Goal: Find specific page/section: Find specific page/section

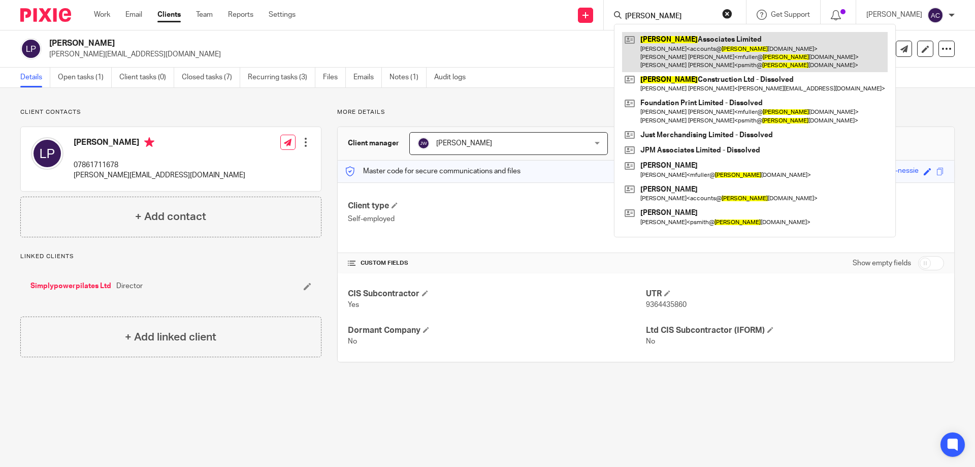
type input "woodham"
click at [689, 47] on link at bounding box center [755, 52] width 266 height 40
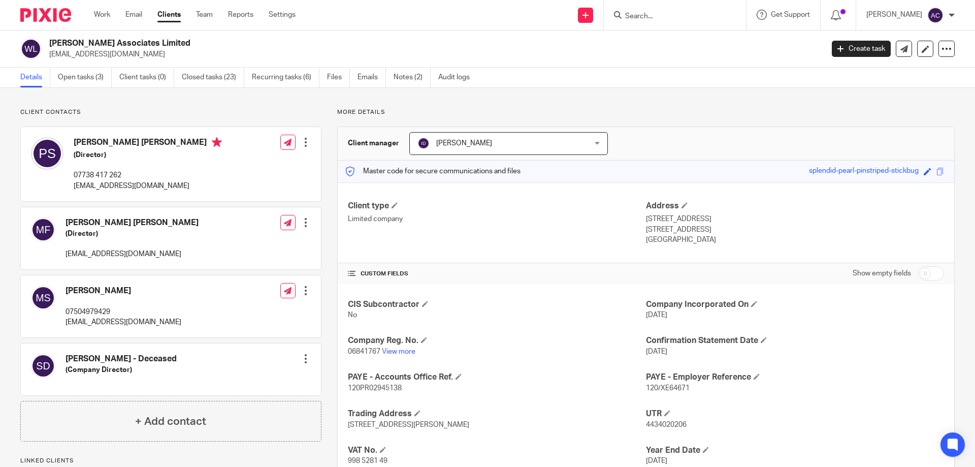
click at [676, 15] on input "Search" at bounding box center [669, 16] width 91 height 9
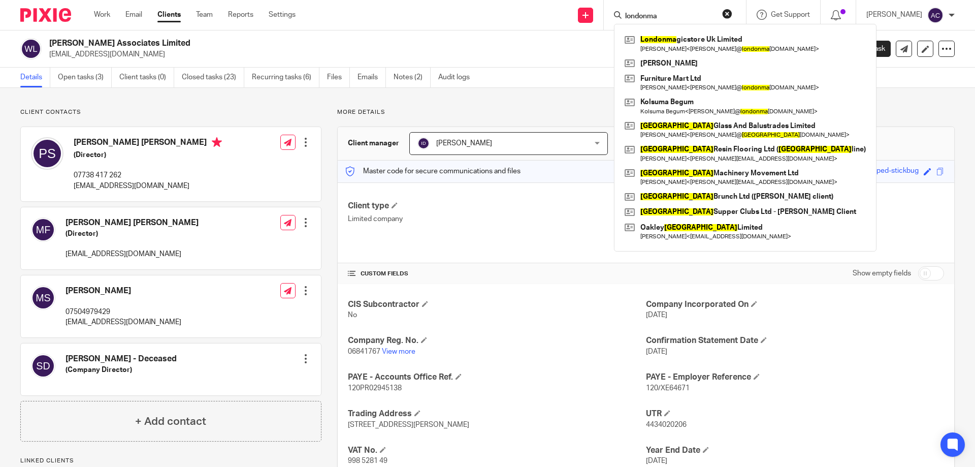
type input "londonma"
drag, startPoint x: 669, startPoint y: 18, endPoint x: 623, endPoint y: 17, distance: 46.2
click at [620, 19] on div "londonma" at bounding box center [673, 15] width 118 height 13
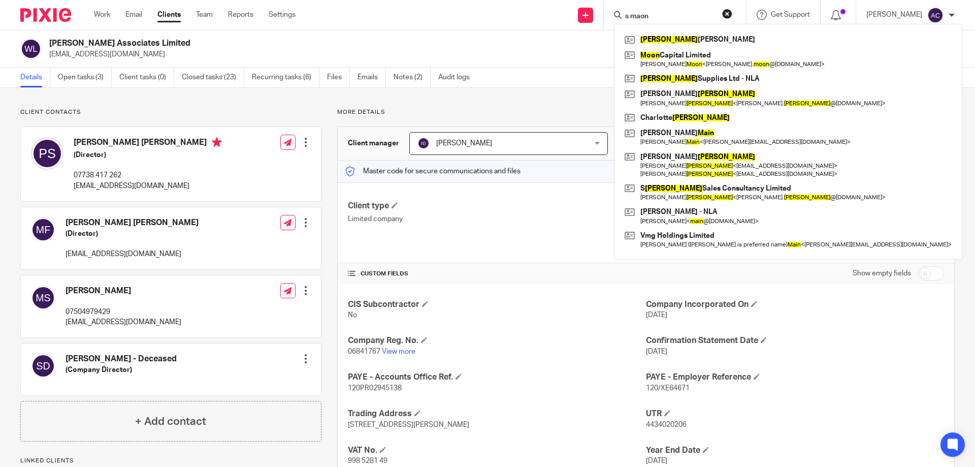
type input "s maon"
drag, startPoint x: 663, startPoint y: 13, endPoint x: 629, endPoint y: 14, distance: 34.5
click at [629, 14] on div "s maon" at bounding box center [673, 15] width 118 height 13
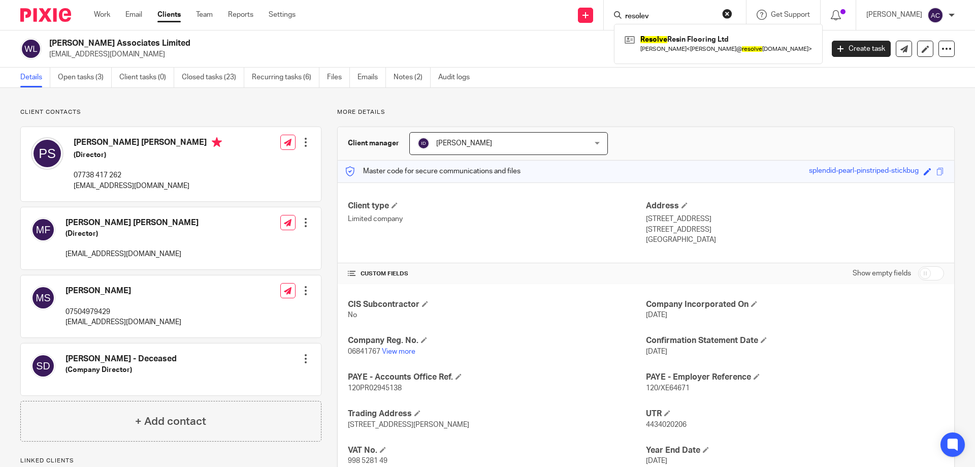
type input "resolev"
drag, startPoint x: 636, startPoint y: 15, endPoint x: 617, endPoint y: 15, distance: 18.3
click at [617, 15] on div "resolev Resolve Resin Flooring Ltd Steven Gilmour < steve@ resolve resin.co.uk >" at bounding box center [675, 15] width 142 height 30
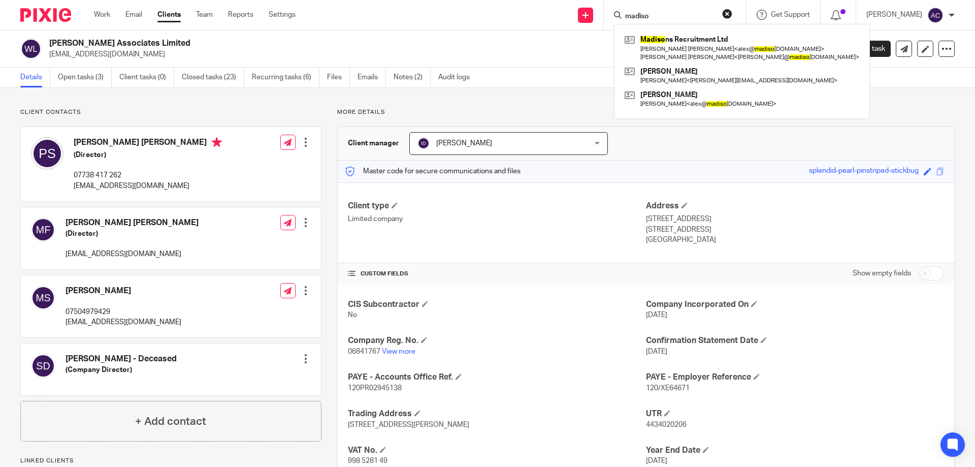
type input "madiso"
drag, startPoint x: 669, startPoint y: 11, endPoint x: 656, endPoint y: 17, distance: 14.1
click at [643, 16] on form "madiso" at bounding box center [678, 15] width 108 height 13
drag, startPoint x: 686, startPoint y: 14, endPoint x: 631, endPoint y: 17, distance: 55.4
click at [631, 17] on input "madiso" at bounding box center [669, 16] width 91 height 9
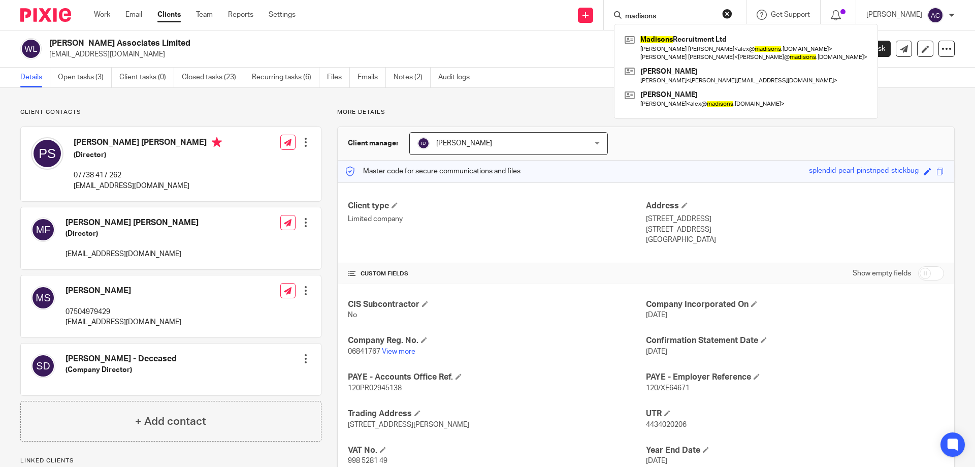
type input "madisons"
drag, startPoint x: 696, startPoint y: 19, endPoint x: 627, endPoint y: 20, distance: 69.6
click at [625, 20] on div "madisons" at bounding box center [673, 15] width 118 height 13
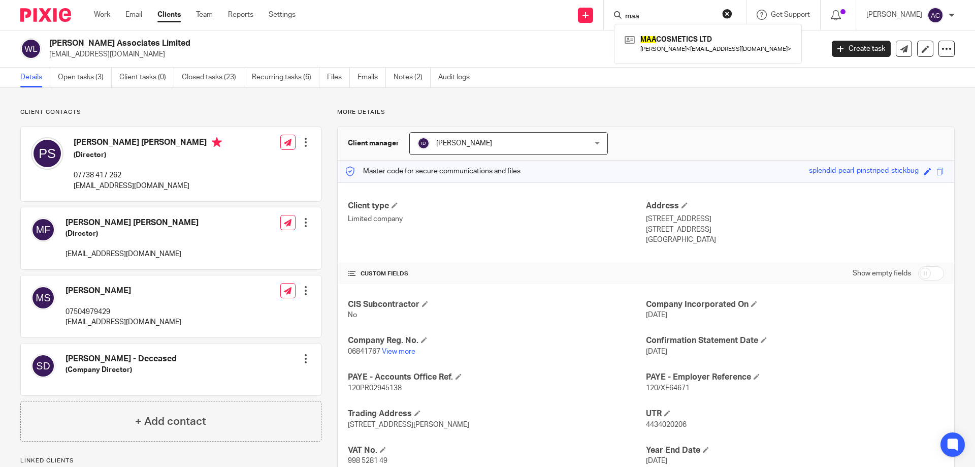
type input "maa"
drag, startPoint x: 651, startPoint y: 17, endPoint x: 613, endPoint y: 16, distance: 38.1
click at [613, 16] on div "maa MAA COSMETICS LTD Abi Claire Farrow Carter < abi@enhance-me-aesthetics.com >" at bounding box center [675, 15] width 142 height 30
type input "trasnport"
click at [686, 43] on link at bounding box center [685, 39] width 126 height 15
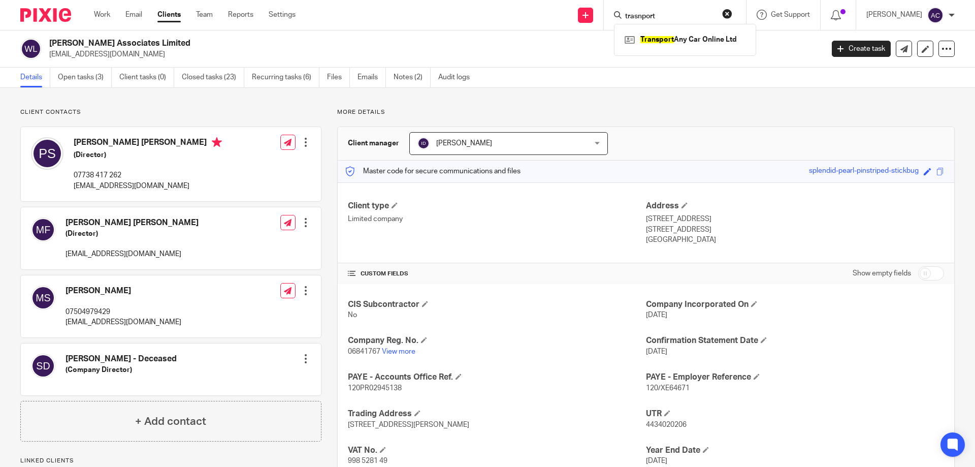
scroll to position [151, 0]
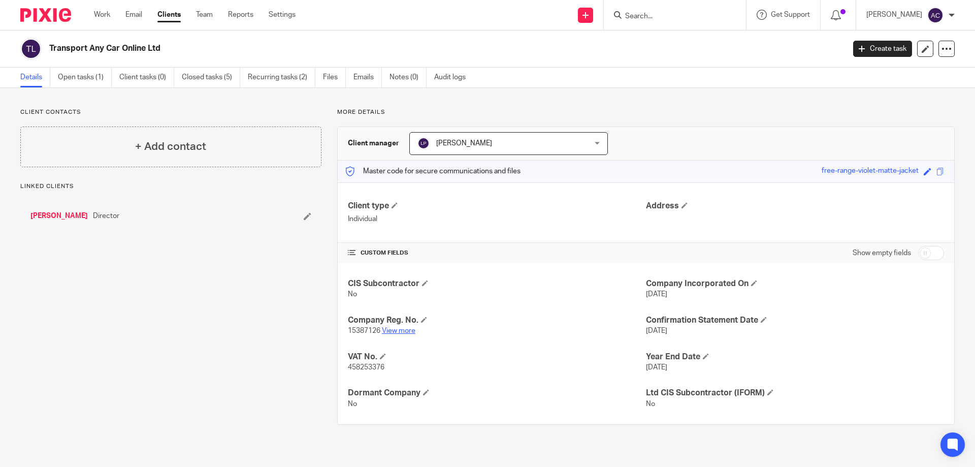
click at [408, 331] on link "View more" at bounding box center [399, 330] width 34 height 7
click at [663, 9] on form at bounding box center [678, 15] width 108 height 13
click at [659, 17] on input "Search" at bounding box center [669, 16] width 91 height 9
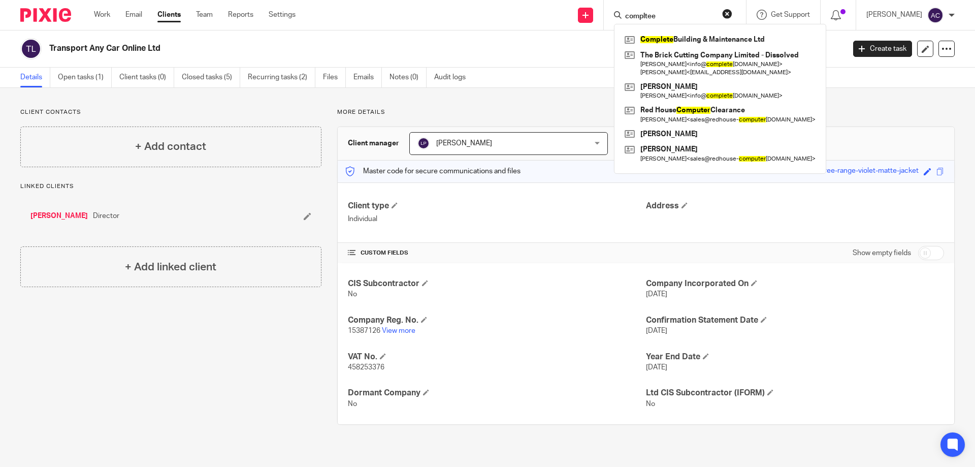
type input "compltee"
drag, startPoint x: 678, startPoint y: 13, endPoint x: 631, endPoint y: 11, distance: 46.8
click at [631, 11] on form "compltee" at bounding box center [678, 15] width 108 height 13
drag, startPoint x: 673, startPoint y: 13, endPoint x: 617, endPoint y: 22, distance: 56.6
click at [617, 15] on div "complete Complete Building & Maintenance Ltd The Brick Cutting Company Limited …" at bounding box center [675, 15] width 142 height 30
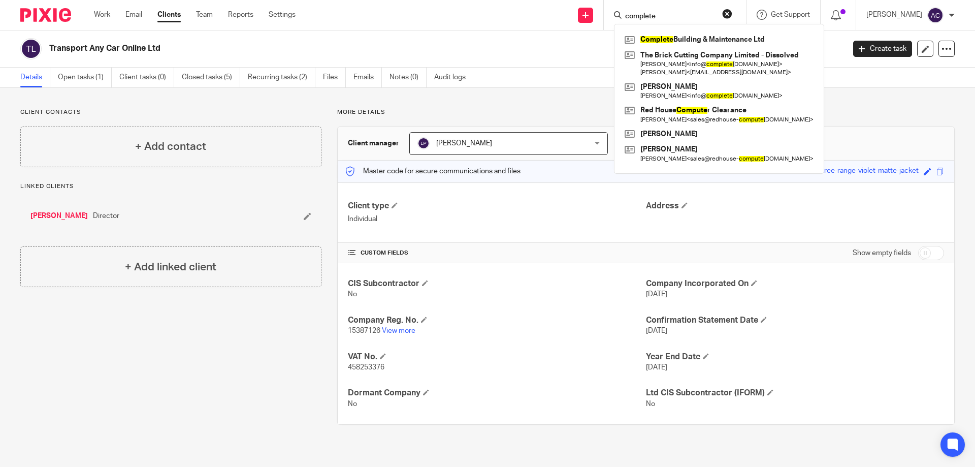
click at [676, 16] on input "complete" at bounding box center [669, 16] width 91 height 9
type input "complete"
drag, startPoint x: 657, startPoint y: 16, endPoint x: 628, endPoint y: 16, distance: 29.5
click at [628, 16] on div "complete" at bounding box center [673, 15] width 118 height 13
click button "submit" at bounding box center [0, 0] width 0 height 0
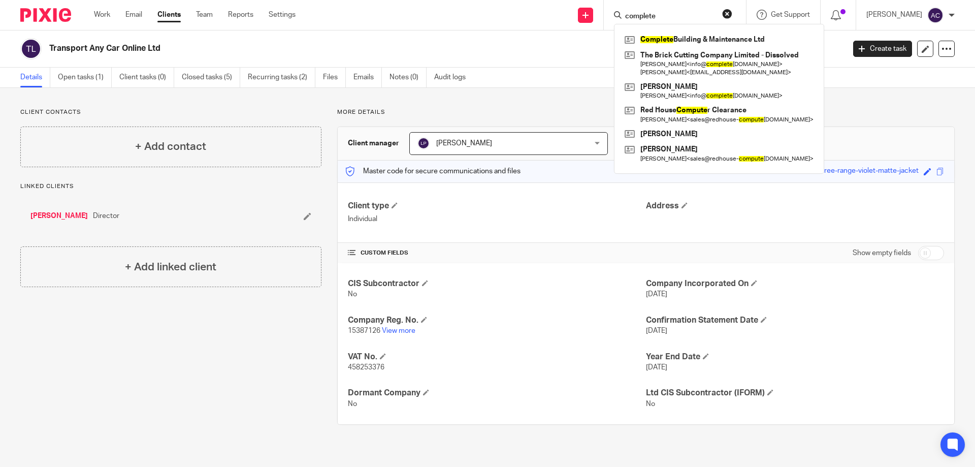
click at [665, 15] on input "complete" at bounding box center [669, 16] width 91 height 9
click at [662, 18] on input "complete" at bounding box center [669, 16] width 91 height 9
click at [677, 47] on link at bounding box center [719, 39] width 194 height 15
click at [678, 48] on link at bounding box center [719, 63] width 194 height 31
click at [697, 36] on link at bounding box center [719, 39] width 194 height 15
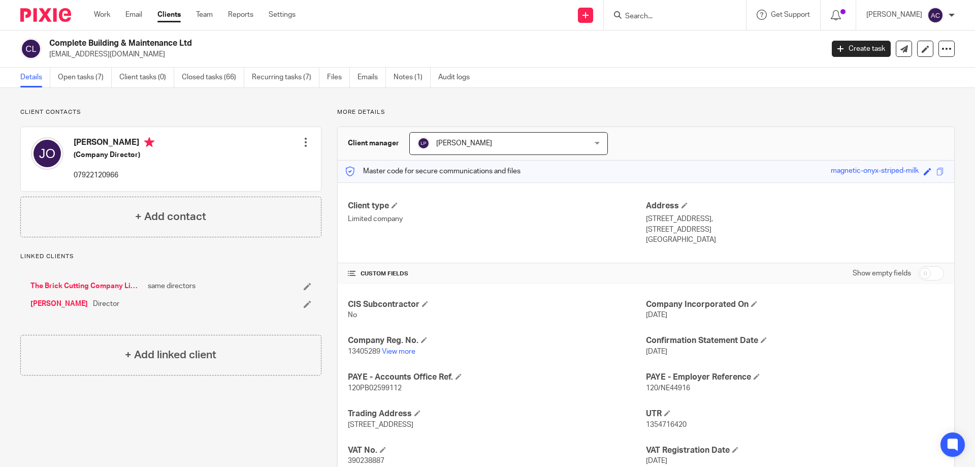
click at [660, 17] on input "Search" at bounding box center [669, 16] width 91 height 9
type input "2 billo"
click at [672, 47] on link at bounding box center [708, 43] width 172 height 23
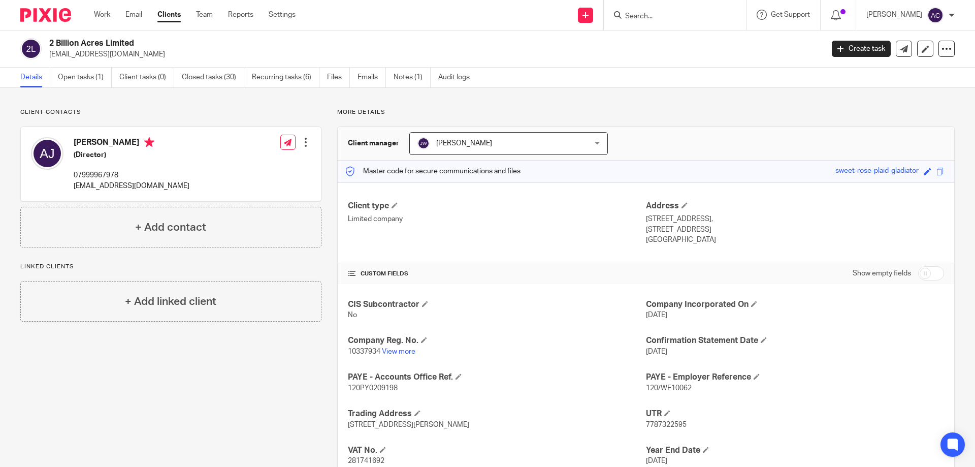
click at [662, 57] on p "[EMAIL_ADDRESS][DOMAIN_NAME]" at bounding box center [432, 54] width 767 height 10
click at [678, 25] on div at bounding box center [675, 15] width 142 height 30
click at [678, 15] on input "Search" at bounding box center [669, 16] width 91 height 9
type input "ls decs"
drag, startPoint x: 663, startPoint y: 16, endPoint x: 629, endPoint y: 13, distance: 34.6
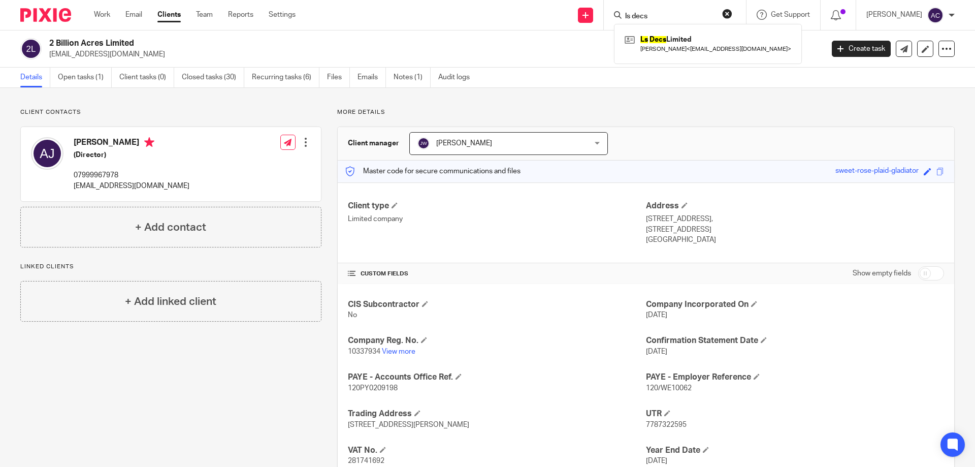
click at [629, 13] on div "ls decs" at bounding box center [673, 15] width 118 height 13
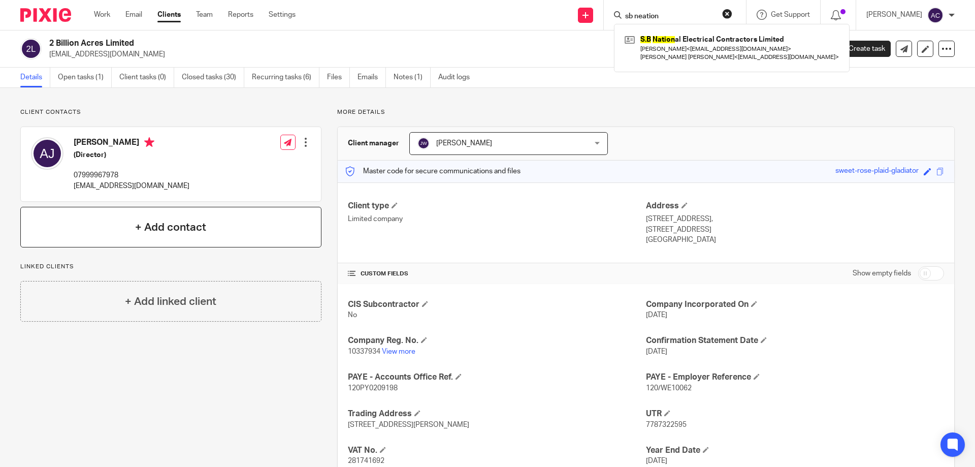
type input "sb neation"
drag, startPoint x: 691, startPoint y: 10, endPoint x: 663, endPoint y: 11, distance: 28.4
click at [663, 10] on form "sb neation" at bounding box center [678, 15] width 108 height 13
click at [665, 12] on form "sb neation" at bounding box center [678, 15] width 108 height 13
drag, startPoint x: 662, startPoint y: 12, endPoint x: 630, endPoint y: 6, distance: 32.6
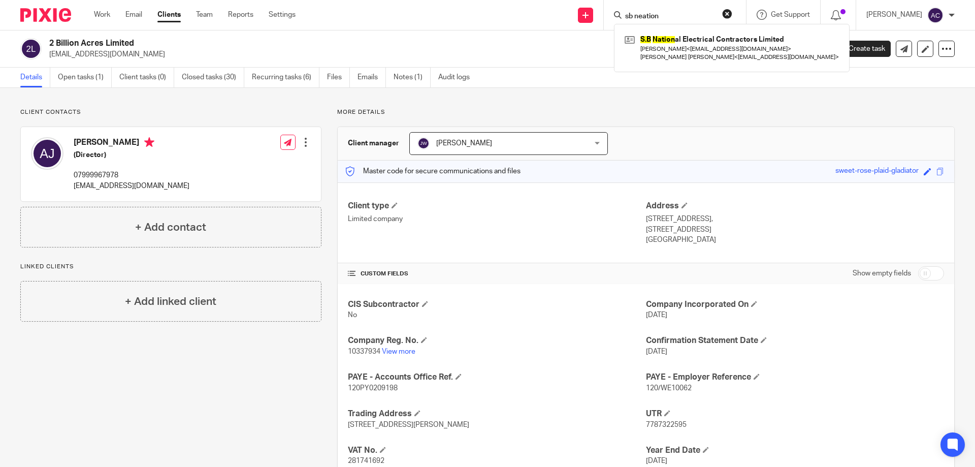
click at [626, 9] on div "sb neation" at bounding box center [673, 15] width 118 height 13
type input "jl"
click at [686, 37] on link at bounding box center [708, 43] width 172 height 23
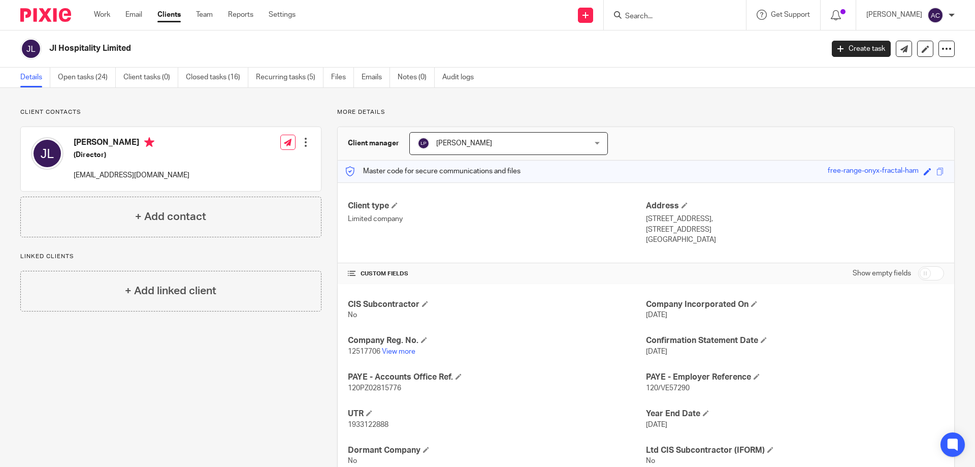
click at [660, 12] on input "Search" at bounding box center [669, 16] width 91 height 9
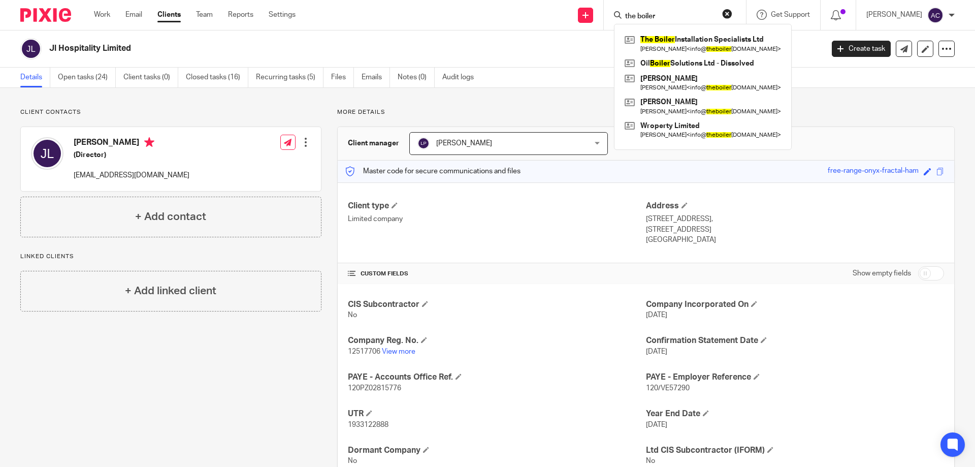
type input "the boiler"
drag, startPoint x: 668, startPoint y: 13, endPoint x: 614, endPoint y: 11, distance: 53.9
click at [614, 11] on div "the boiler The Boiler Installation Specialists Ltd [PERSON_NAME] < info@ theboi…" at bounding box center [675, 15] width 142 height 30
drag, startPoint x: 677, startPoint y: 17, endPoint x: 608, endPoint y: 17, distance: 68.5
click at [608, 17] on div "Send new email Create task Add client the boiler The Boiler Installation Specia…" at bounding box center [643, 15] width 664 height 30
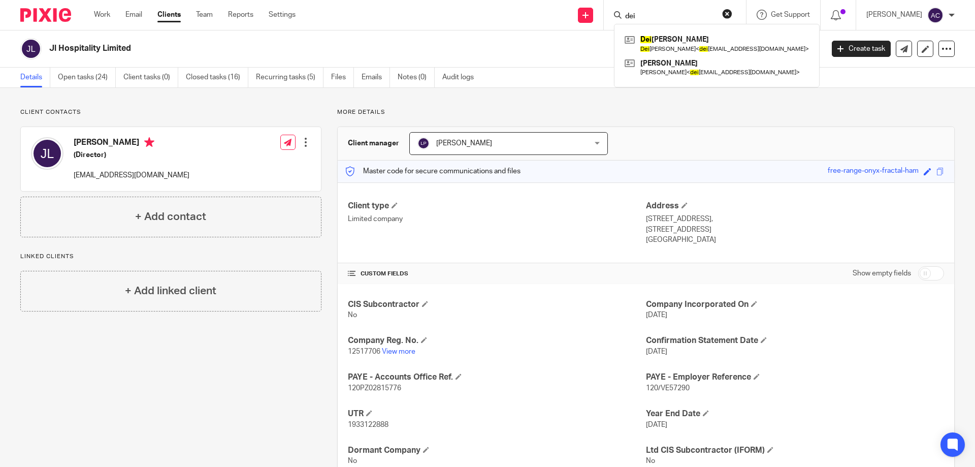
type input "dei"
drag, startPoint x: 636, startPoint y: 16, endPoint x: 619, endPoint y: 18, distance: 16.9
click at [618, 16] on div "dei Dei na McRitchie Dei na Mcritchie < dei namcritchie@googlemail.com > John M…" at bounding box center [675, 15] width 142 height 30
type input "2xs"
click at [601, 67] on div "Jl Hospitality Limited Create task Update from Companies House Export data Merg…" at bounding box center [487, 48] width 975 height 37
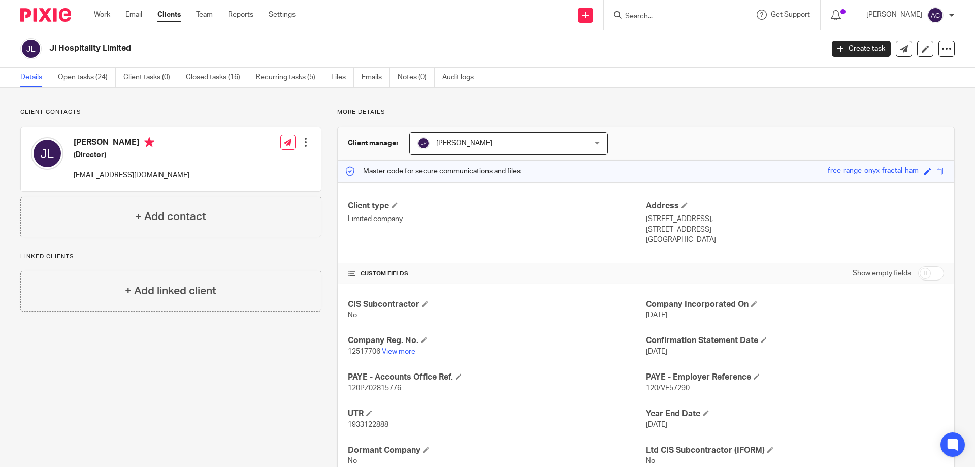
click at [674, 23] on div at bounding box center [675, 15] width 142 height 30
click at [674, 20] on input "Search" at bounding box center [669, 16] width 91 height 9
type input "2xss"
drag, startPoint x: 650, startPoint y: 44, endPoint x: 575, endPoint y: 78, distance: 82.7
click at [650, 44] on link at bounding box center [685, 39] width 126 height 15
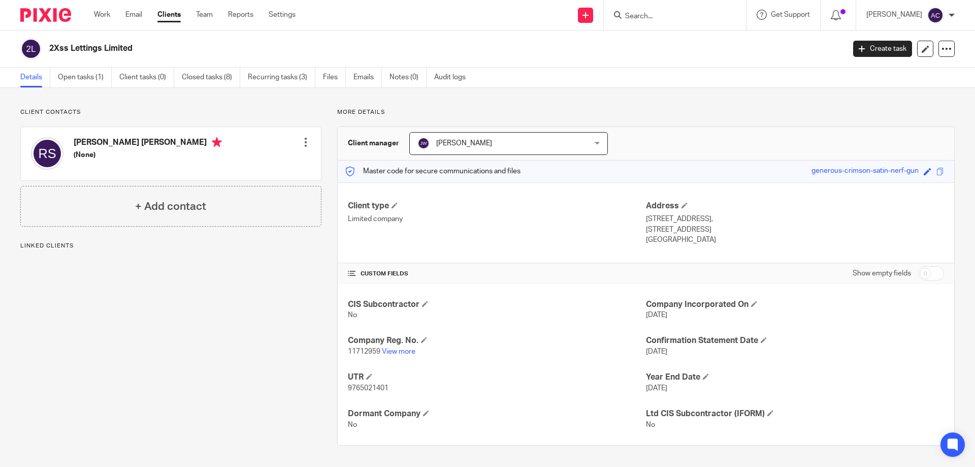
click at [213, 167] on div "[PERSON_NAME] [PERSON_NAME] (None) Edit contact Create client from contact Expo…" at bounding box center [171, 153] width 300 height 53
click at [405, 351] on link "View more" at bounding box center [399, 351] width 34 height 7
click at [653, 19] on input "Search" at bounding box center [669, 16] width 91 height 9
click at [677, 12] on input "Search" at bounding box center [669, 16] width 91 height 9
type input "i"
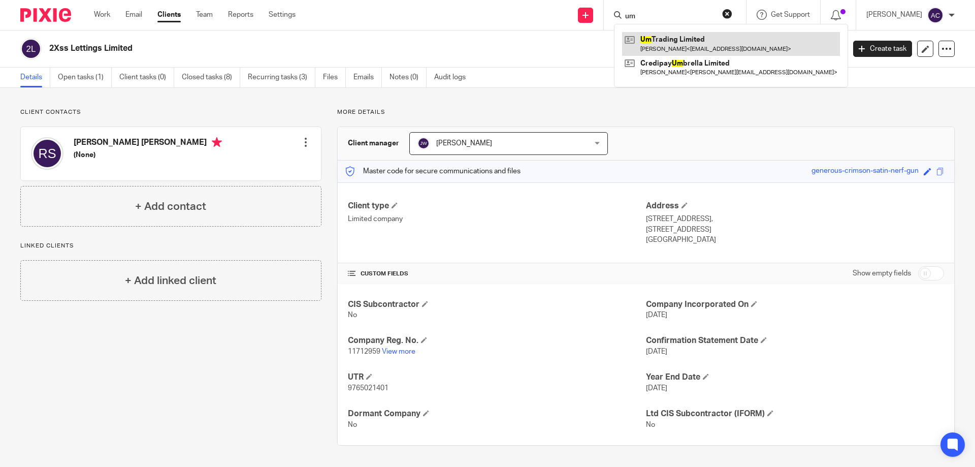
type input "um"
click at [680, 38] on link at bounding box center [731, 43] width 218 height 23
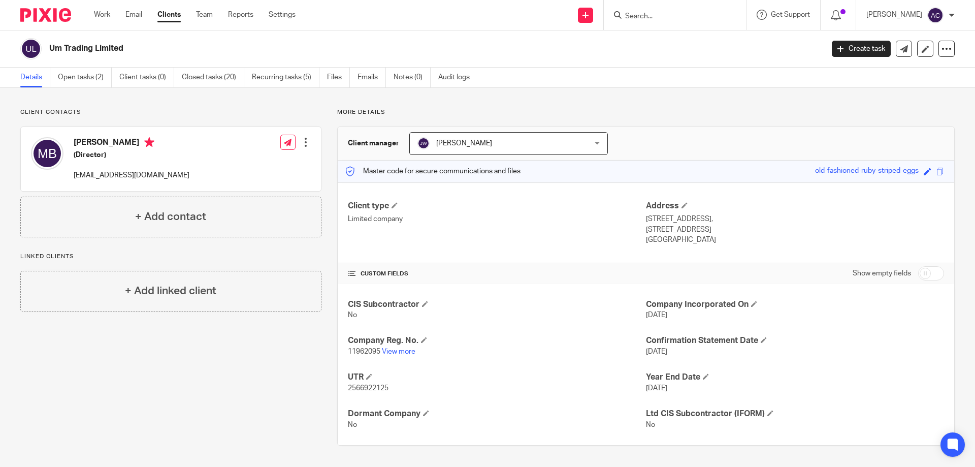
click at [518, 257] on div "Client type Limited company Address [STREET_ADDRESS], [STREET_ADDRESS] [GEOGRAP…" at bounding box center [646, 222] width 616 height 81
click at [705, 19] on input "Search" at bounding box center [669, 16] width 91 height 9
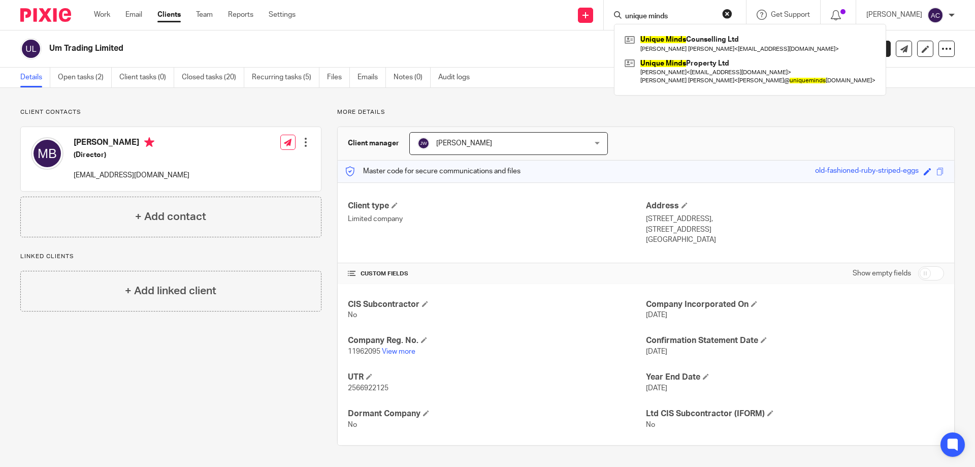
type input "unique minds"
click button "submit" at bounding box center [0, 0] width 0 height 0
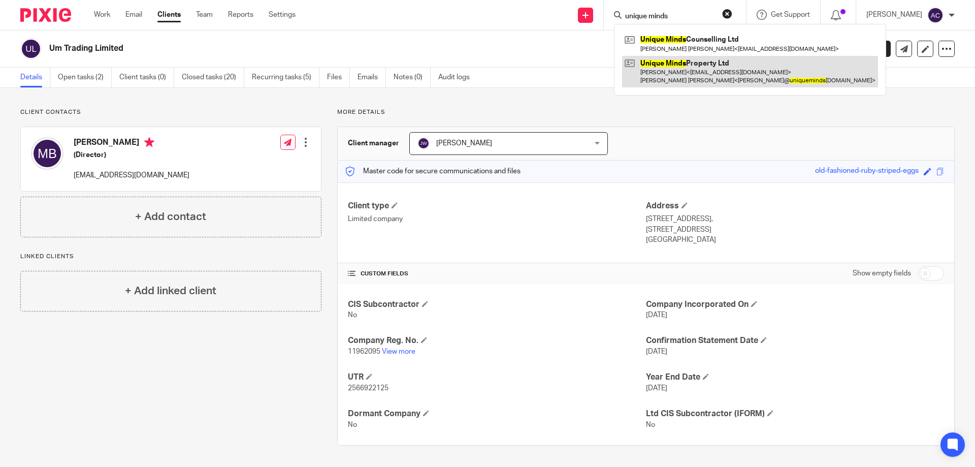
click at [683, 68] on link at bounding box center [750, 71] width 256 height 31
